Goal: Task Accomplishment & Management: Use online tool/utility

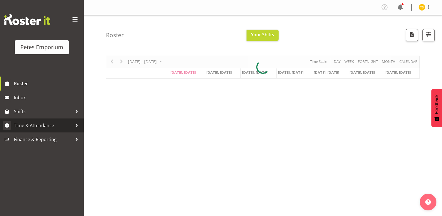
click at [31, 123] on span "Time & Attendance" at bounding box center [43, 125] width 59 height 8
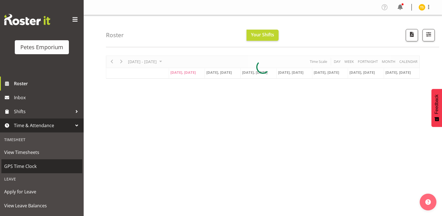
click at [26, 167] on span "GPS Time Clock" at bounding box center [41, 166] width 75 height 8
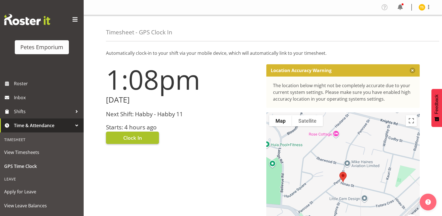
click at [131, 140] on span "Clock In" at bounding box center [132, 137] width 19 height 7
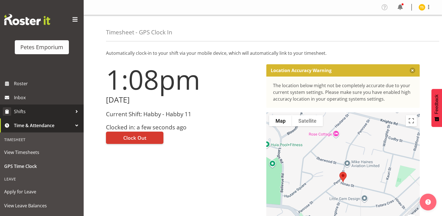
click at [20, 112] on span "Shifts" at bounding box center [43, 111] width 59 height 8
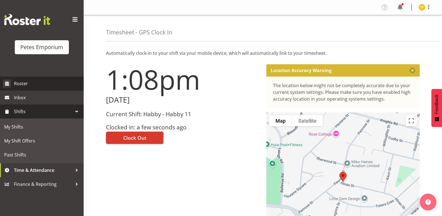
click at [28, 81] on span "Roster" at bounding box center [47, 83] width 67 height 8
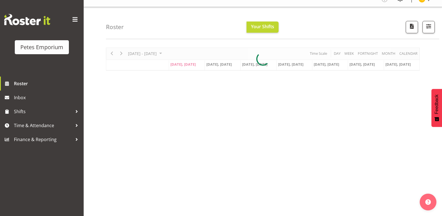
scroll to position [11, 0]
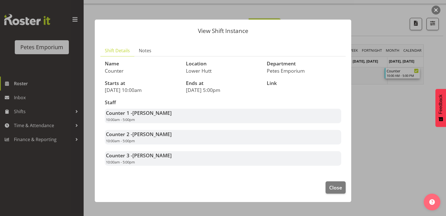
click at [392, 133] on div at bounding box center [223, 108] width 446 height 216
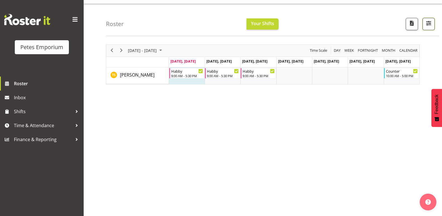
click at [427, 24] on span "button" at bounding box center [428, 23] width 7 height 7
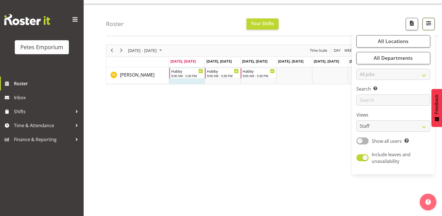
scroll to position [0, 0]
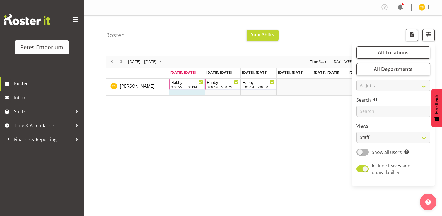
click at [425, 8] on img at bounding box center [422, 7] width 7 height 7
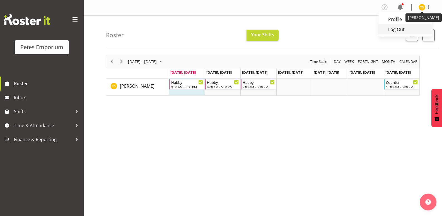
click at [401, 30] on link "Log Out" at bounding box center [405, 29] width 54 height 10
